Goal: Transaction & Acquisition: Book appointment/travel/reservation

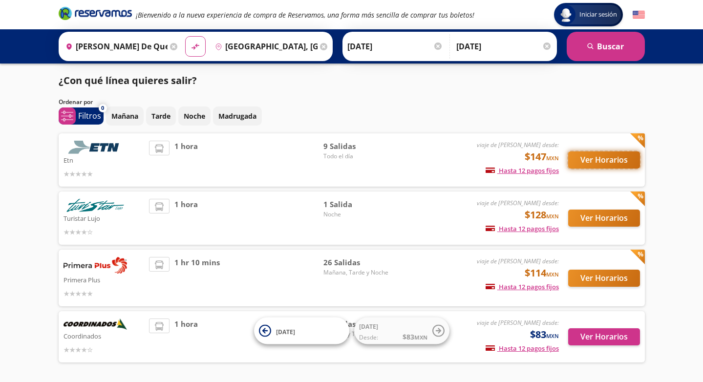
click at [603, 158] on button "Ver Horarios" at bounding box center [604, 159] width 72 height 17
click at [609, 277] on button "Ver Horarios" at bounding box center [604, 278] width 72 height 17
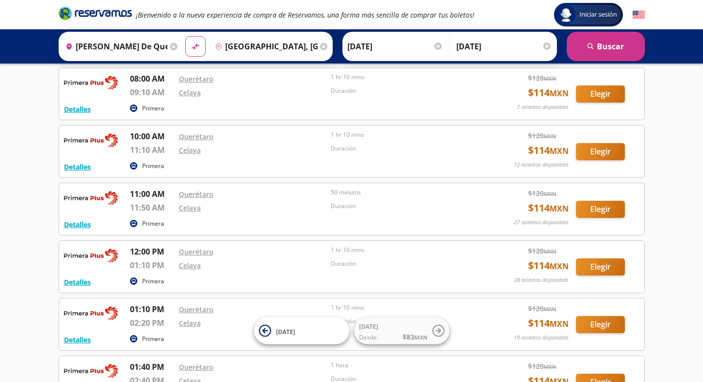
scroll to position [128, 0]
